Goal: Task Accomplishment & Management: Complete application form

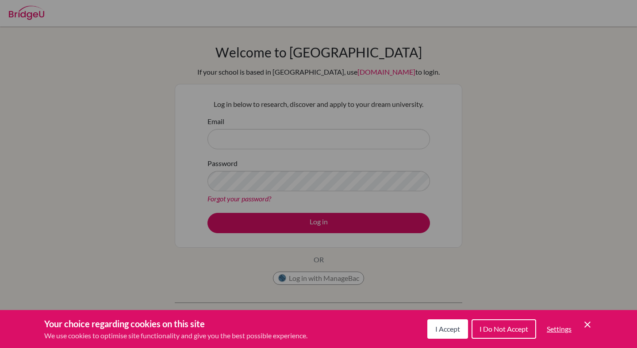
click at [587, 321] on icon "Cookie Control Close Icon" at bounding box center [587, 325] width 11 height 11
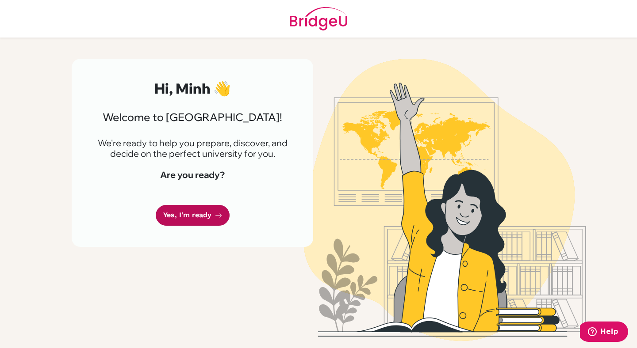
click at [200, 216] on link "Yes, I'm ready" at bounding box center [193, 215] width 74 height 21
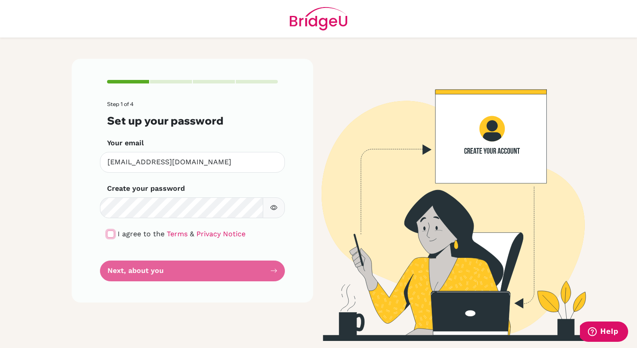
click at [110, 236] on input "checkbox" at bounding box center [110, 234] width 7 height 7
checkbox input "true"
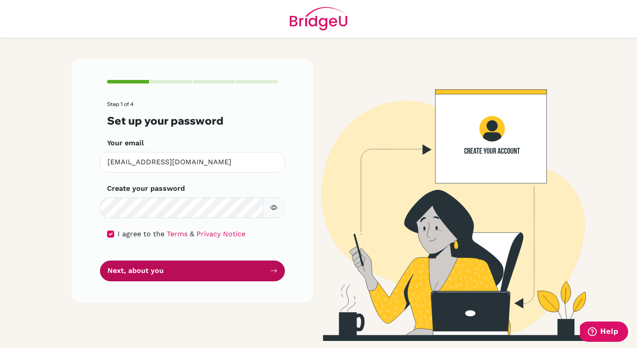
click at [129, 274] on button "Next, about you" at bounding box center [192, 271] width 185 height 21
